Goal: Transaction & Acquisition: Purchase product/service

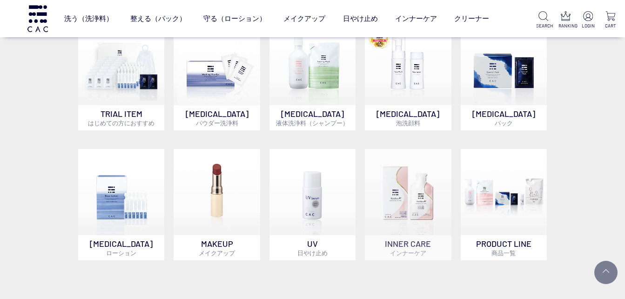
scroll to position [512, 0]
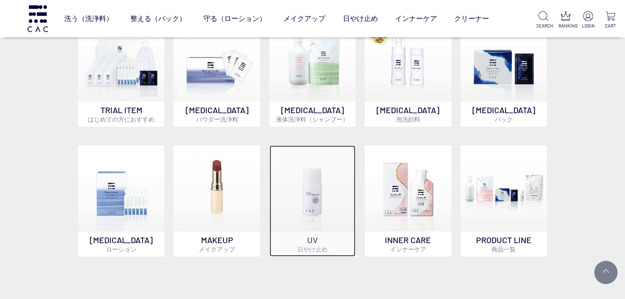
click at [314, 212] on img at bounding box center [313, 188] width 86 height 86
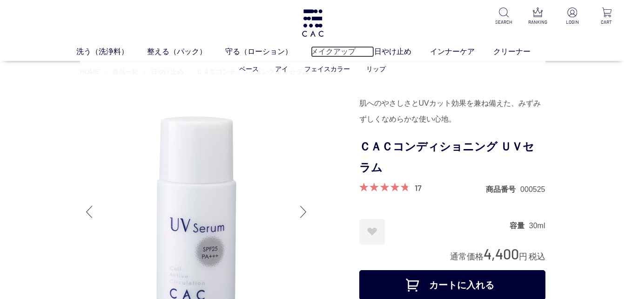
click at [333, 52] on link "メイクアップ" at bounding box center [342, 51] width 63 height 11
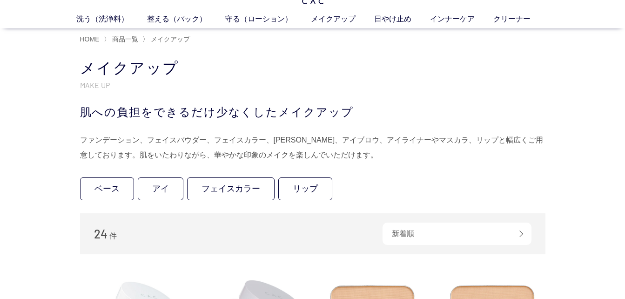
scroll to position [47, 0]
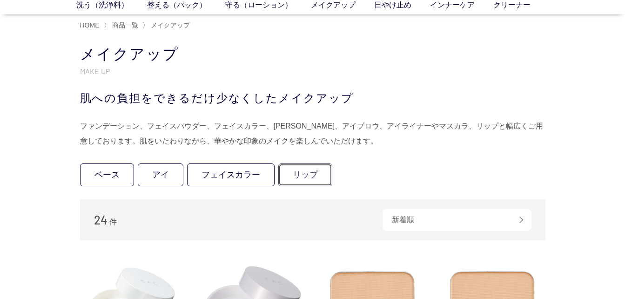
click at [307, 176] on link "リップ" at bounding box center [305, 174] width 54 height 23
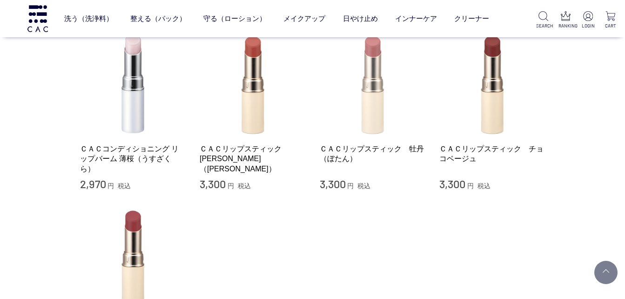
scroll to position [93, 0]
